Goal: Check status: Check status

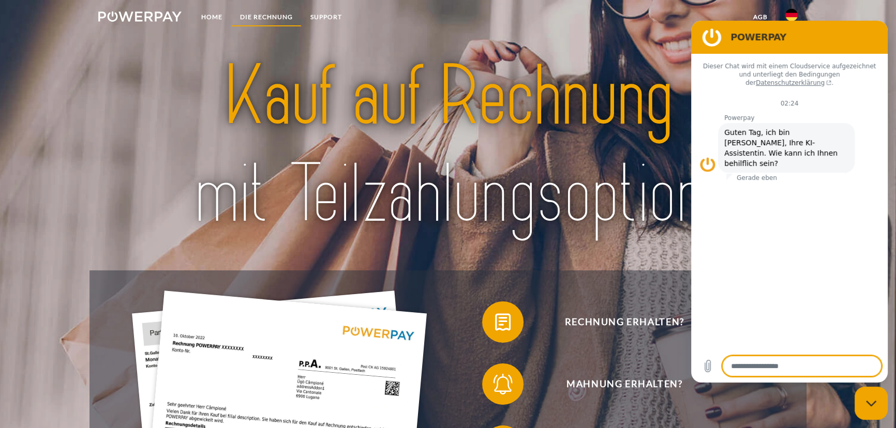
click at [271, 21] on link "DIE RECHNUNG" at bounding box center [266, 17] width 70 height 19
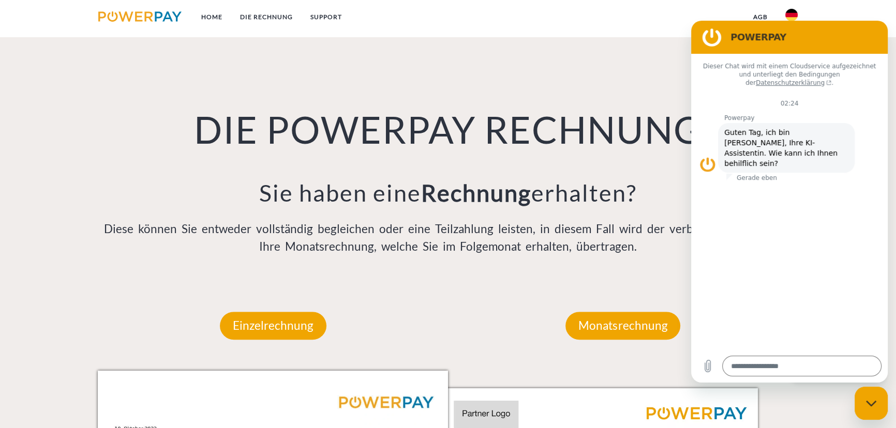
scroll to position [759, 0]
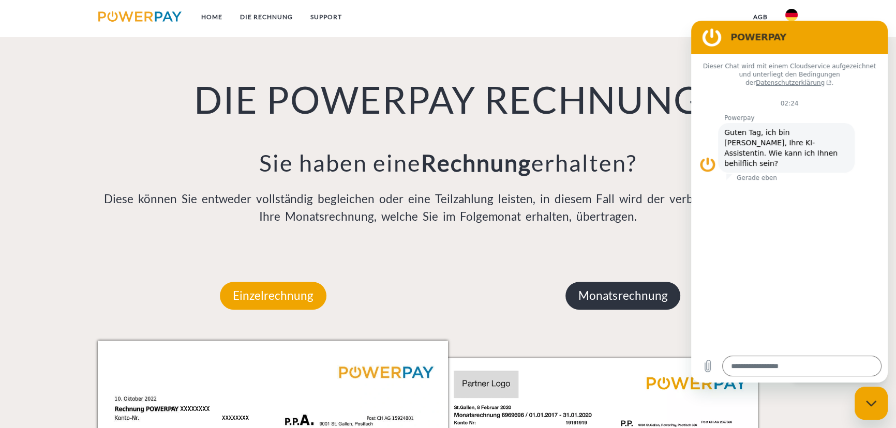
click at [626, 301] on p "Monatsrechnung" at bounding box center [622, 296] width 115 height 28
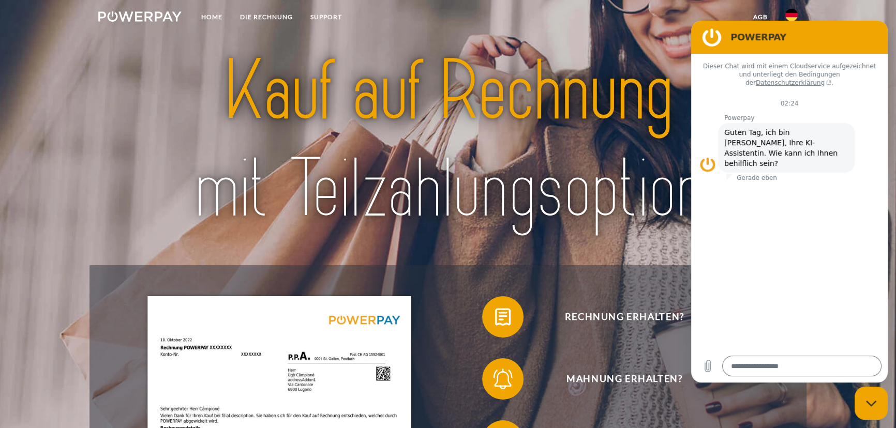
scroll to position [0, 0]
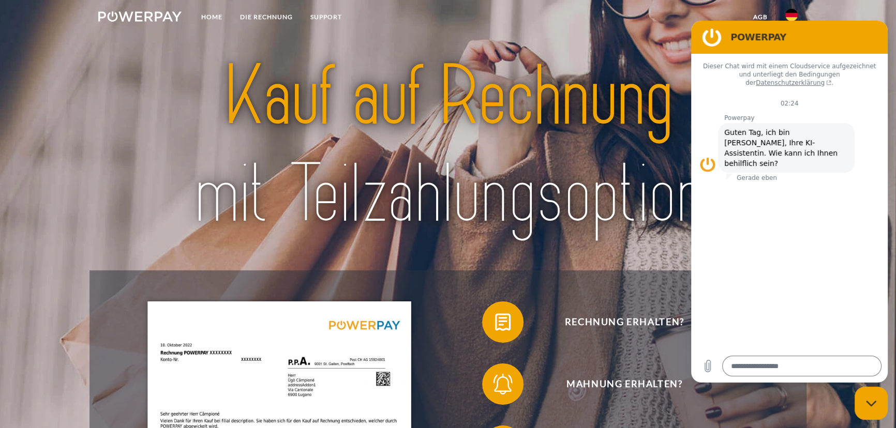
click at [130, 15] on img at bounding box center [139, 16] width 83 height 10
click at [860, 403] on div "Messaging-Fenster schließen" at bounding box center [871, 403] width 31 height 31
type textarea "*"
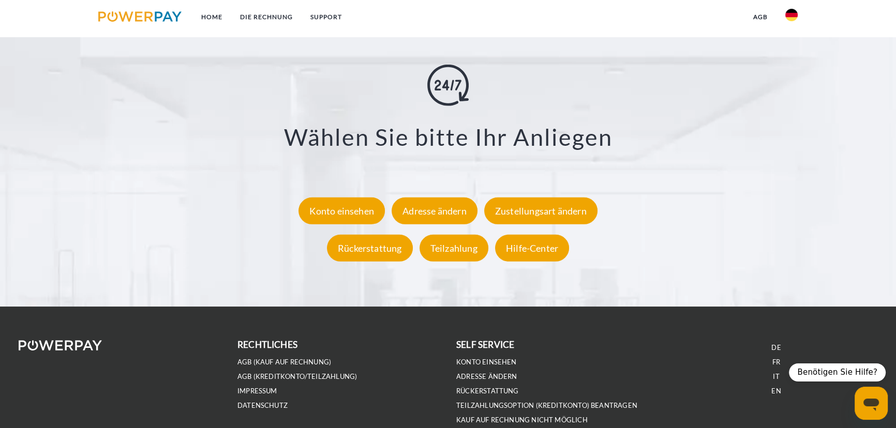
scroll to position [2028, 0]
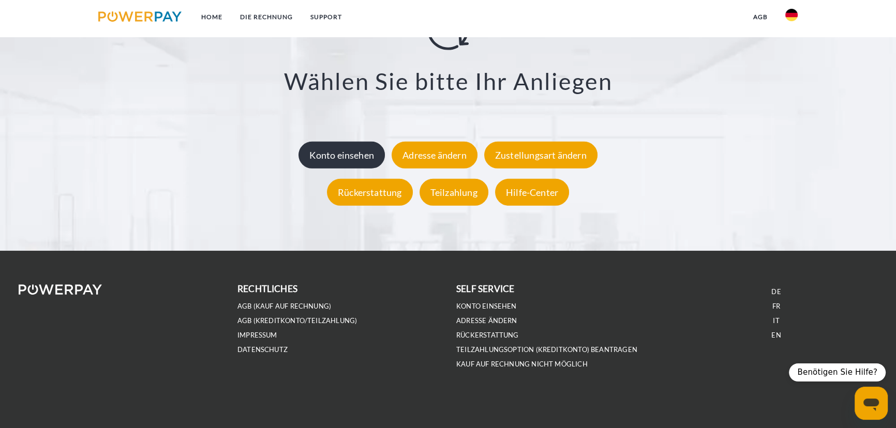
click at [329, 163] on div "Konto einsehen" at bounding box center [341, 154] width 86 height 27
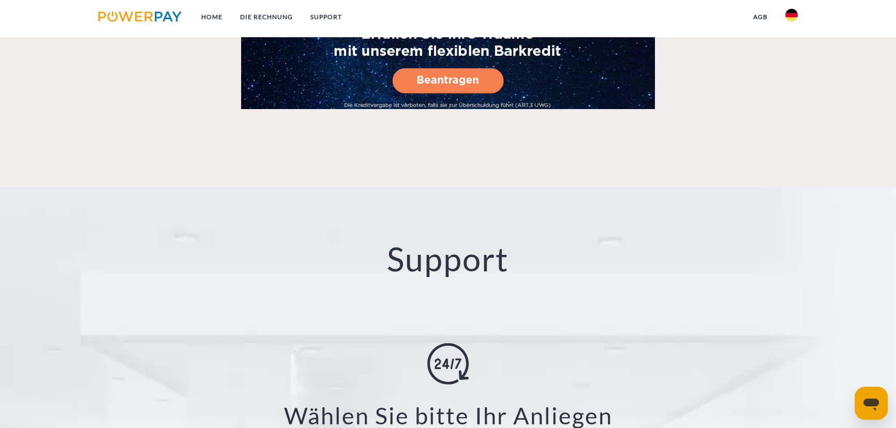
scroll to position [2028, 0]
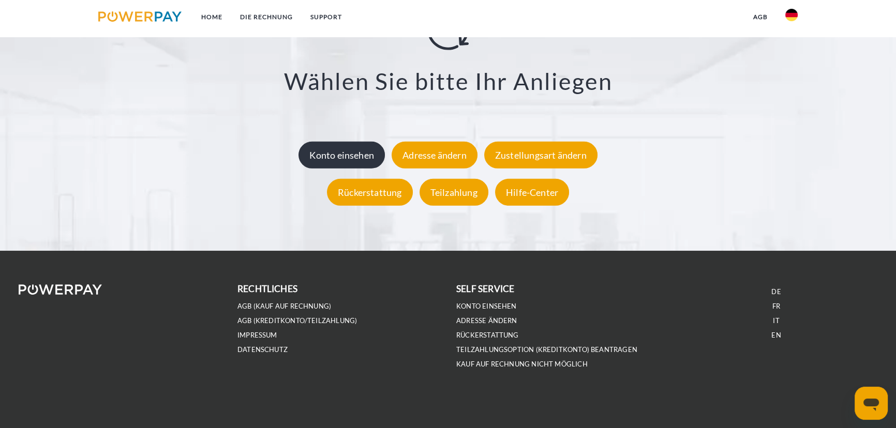
click at [332, 151] on div "Konto einsehen" at bounding box center [341, 154] width 86 height 27
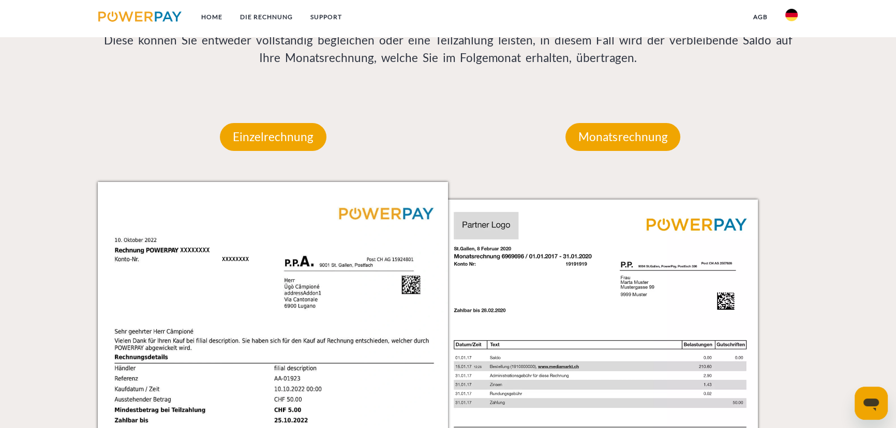
scroll to position [799, 0]
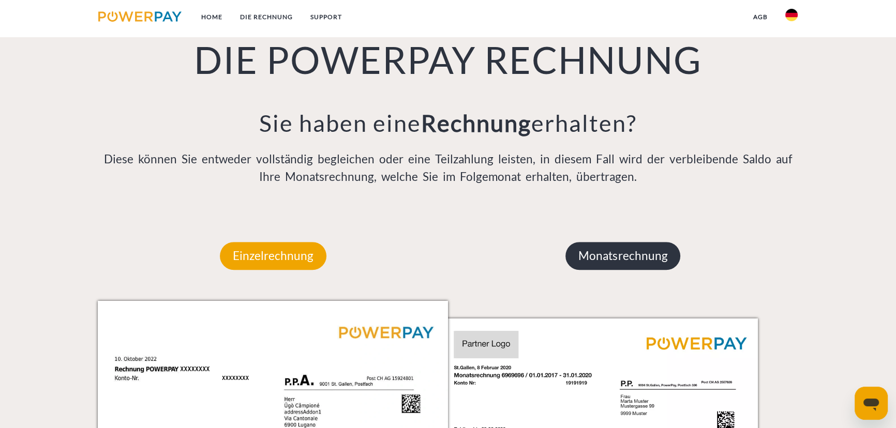
click at [603, 259] on p "Monatsrechnung" at bounding box center [622, 256] width 115 height 28
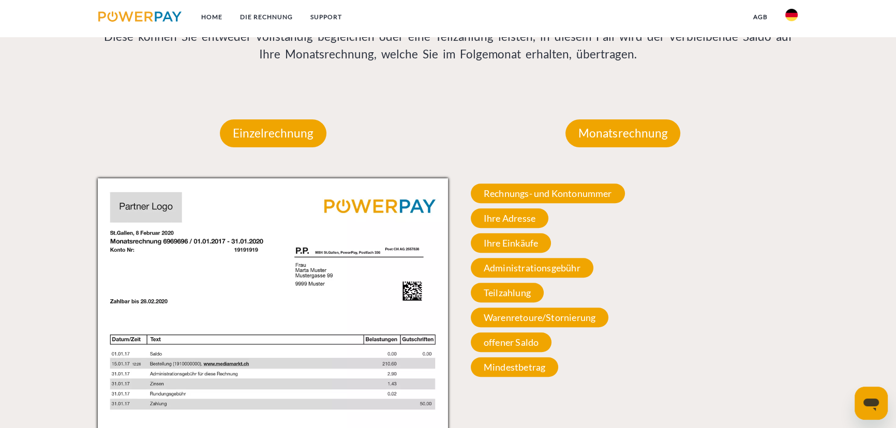
scroll to position [893, 0]
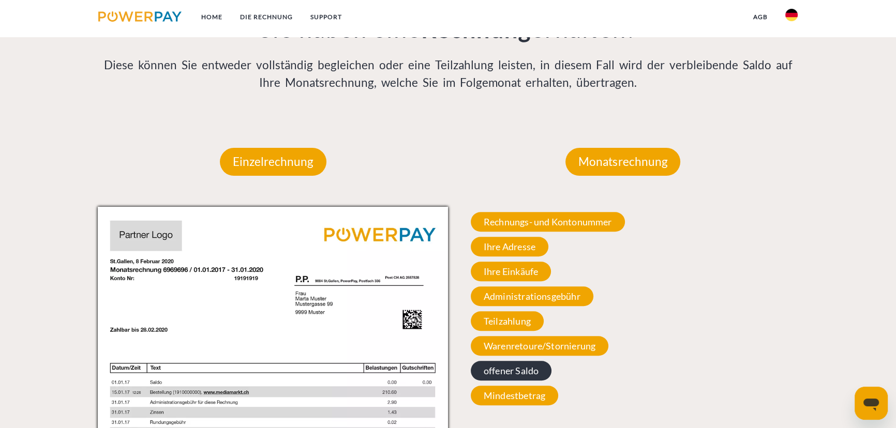
click at [496, 374] on span "offener Saldo" at bounding box center [511, 371] width 81 height 20
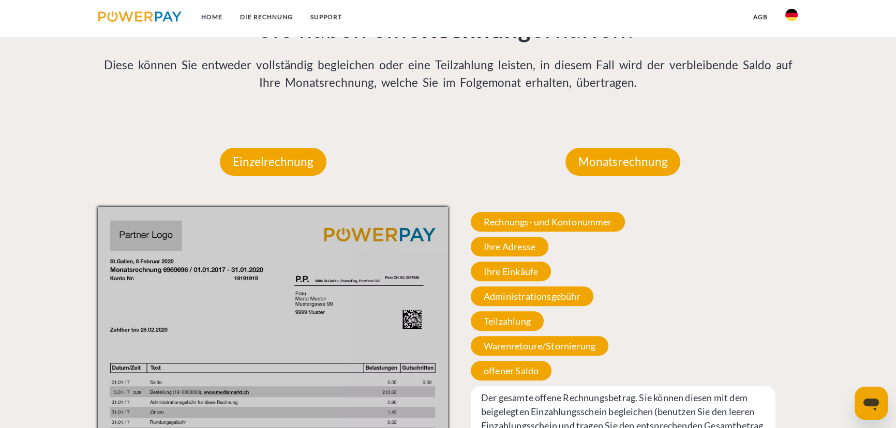
scroll to position [1081, 0]
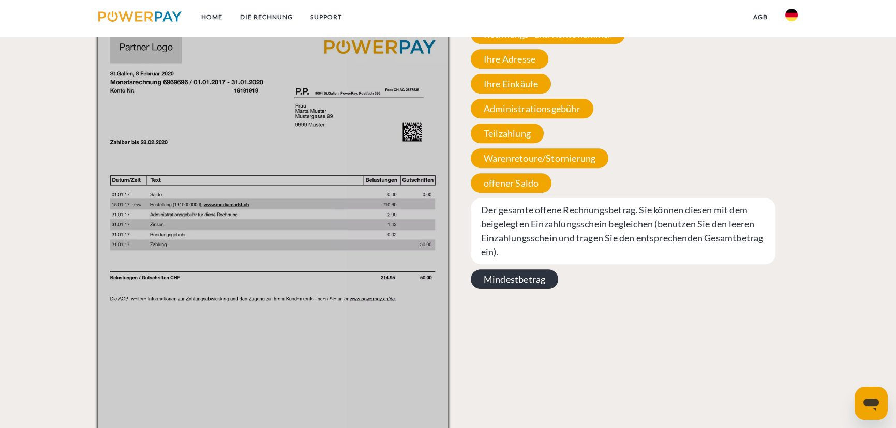
click at [496, 282] on span "Mindestbetrag" at bounding box center [514, 280] width 87 height 20
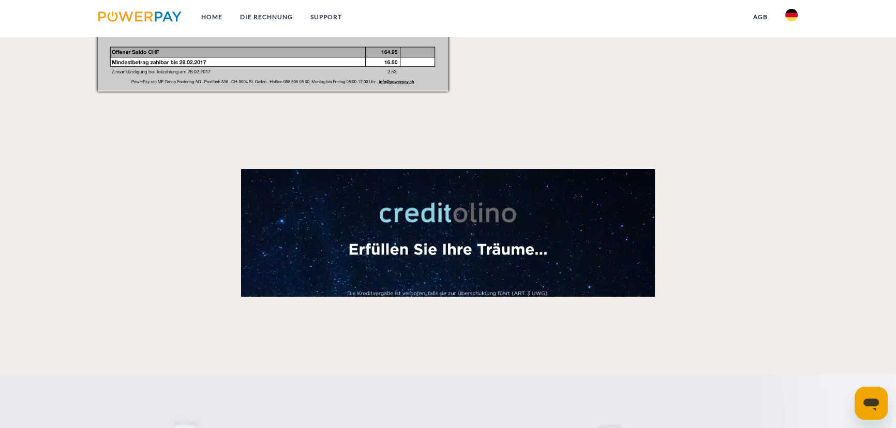
scroll to position [1975, 0]
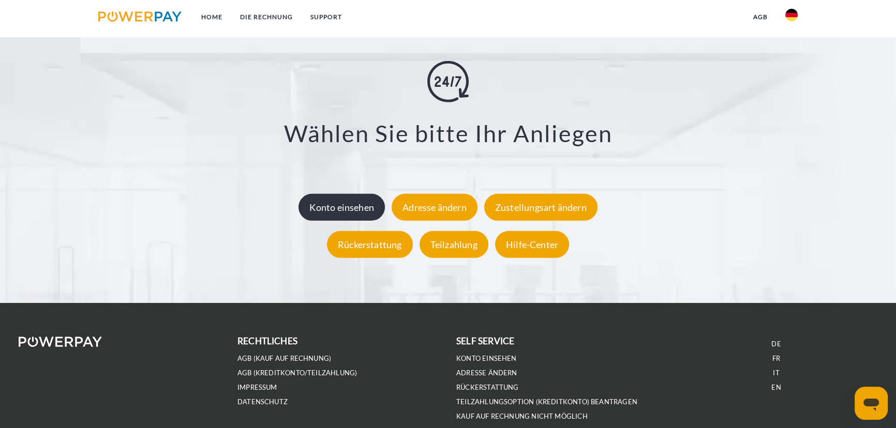
click at [348, 202] on div "Konto einsehen" at bounding box center [341, 206] width 86 height 27
